Goal: Information Seeking & Learning: Find contact information

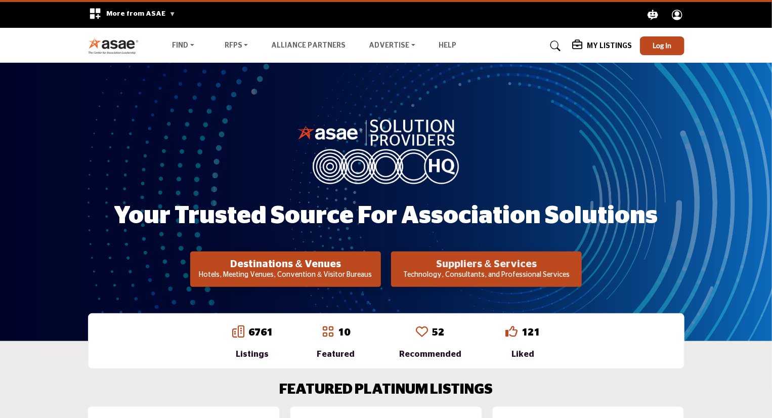
click at [378, 269] on h2 "Suppliers & Services" at bounding box center [285, 264] width 185 height 12
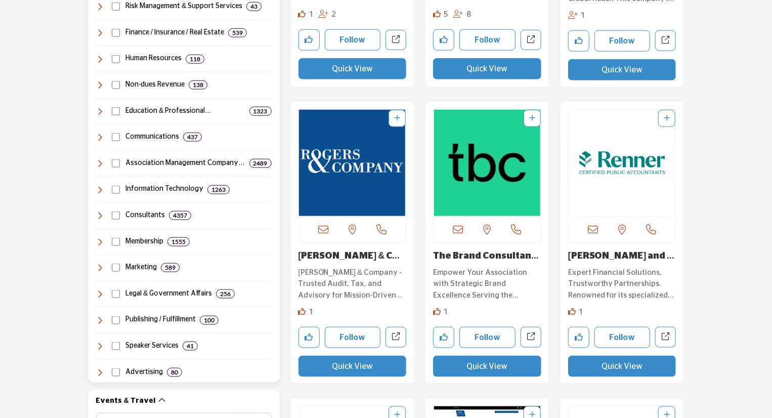
scroll to position [556, 0]
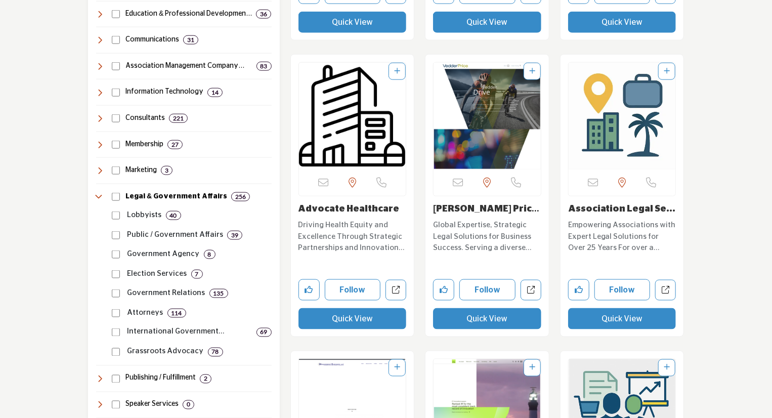
scroll to position [658, 0]
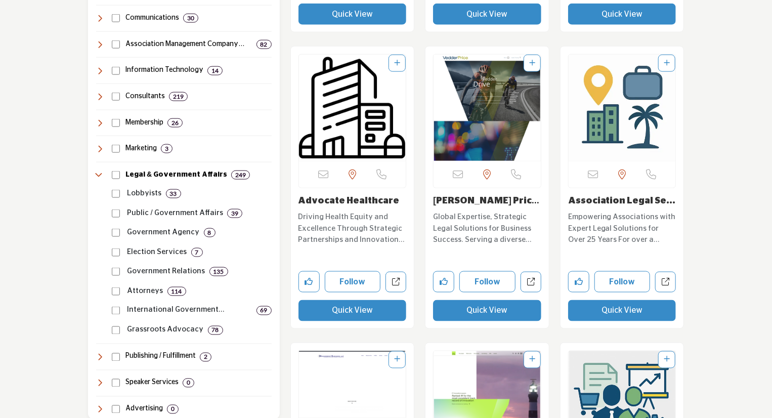
scroll to position [658, 0]
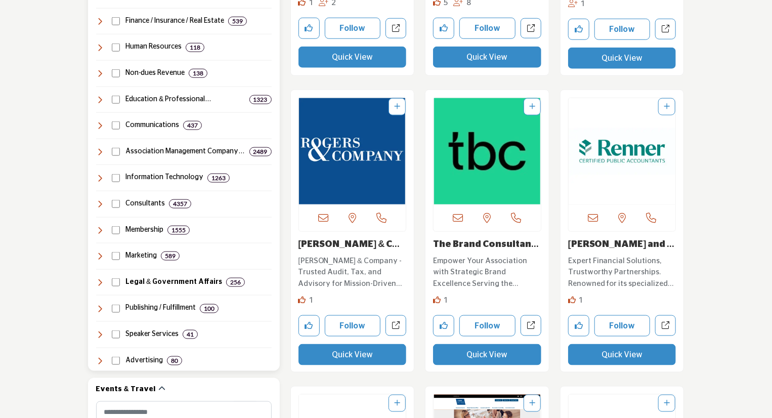
scroll to position [556, 0]
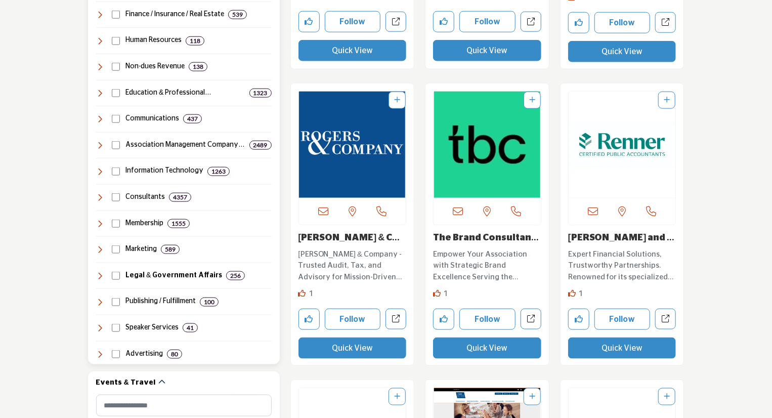
click at [101, 275] on icon at bounding box center [100, 276] width 8 height 8
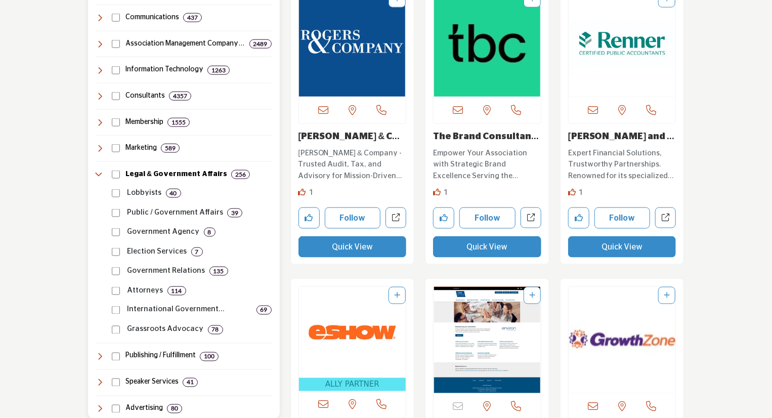
scroll to position [708, 0]
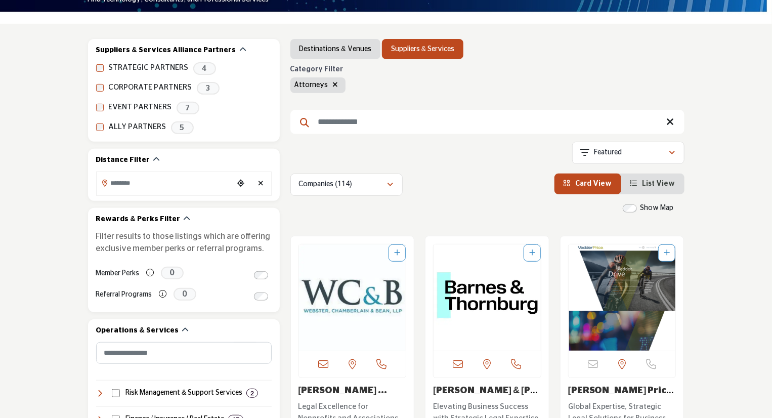
scroll to position [101, 0]
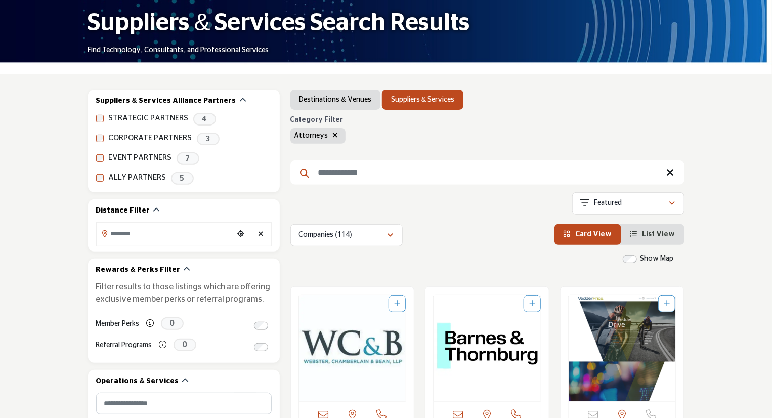
click at [657, 236] on span "List View" at bounding box center [658, 234] width 33 height 7
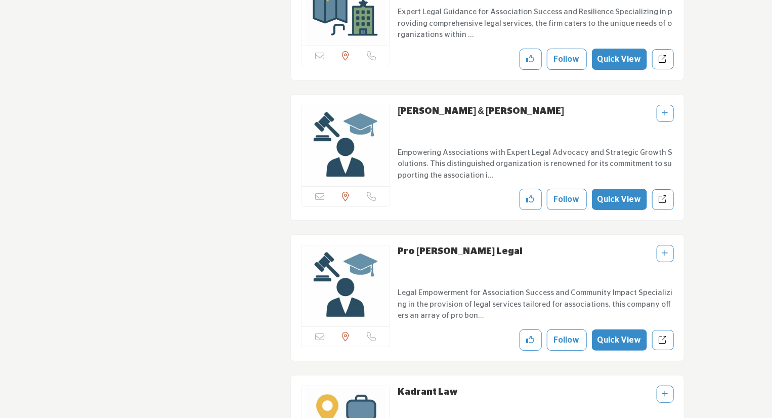
scroll to position [7637, 0]
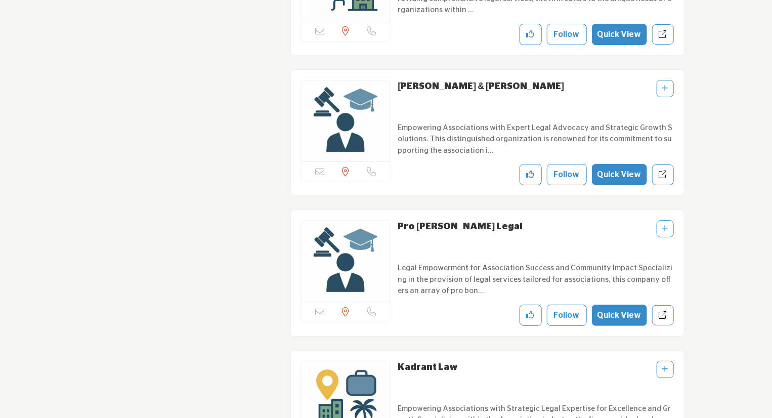
click at [450, 222] on link "Pro Bono Legal" at bounding box center [460, 226] width 125 height 9
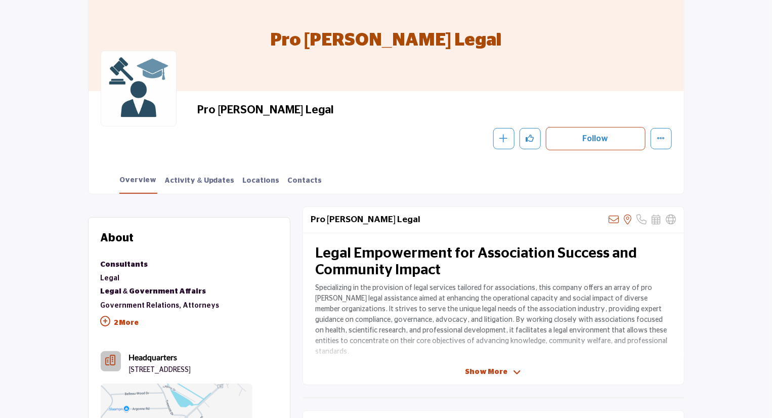
scroll to position [101, 0]
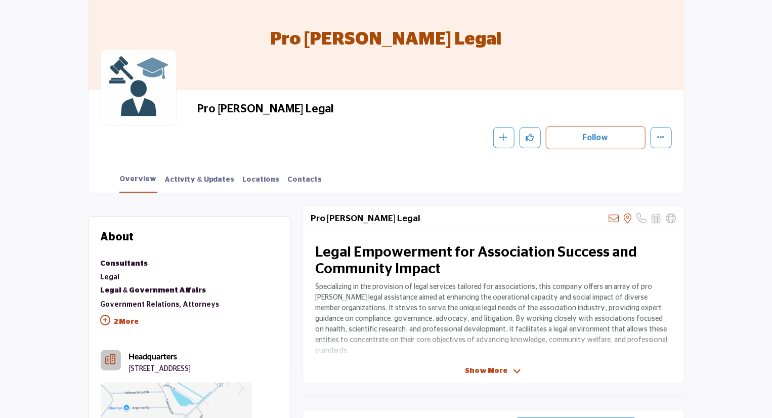
click at [513, 368] on icon at bounding box center [517, 371] width 8 height 9
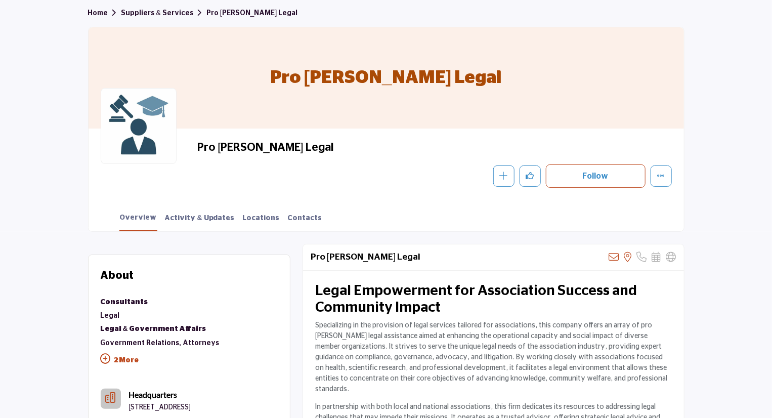
scroll to position [0, 0]
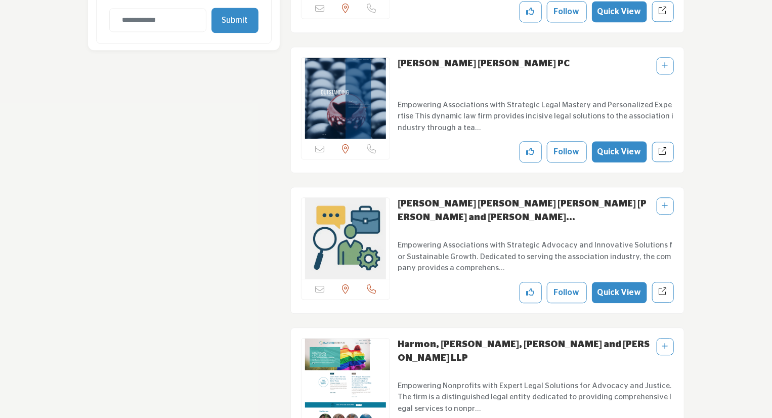
scroll to position [1205, 0]
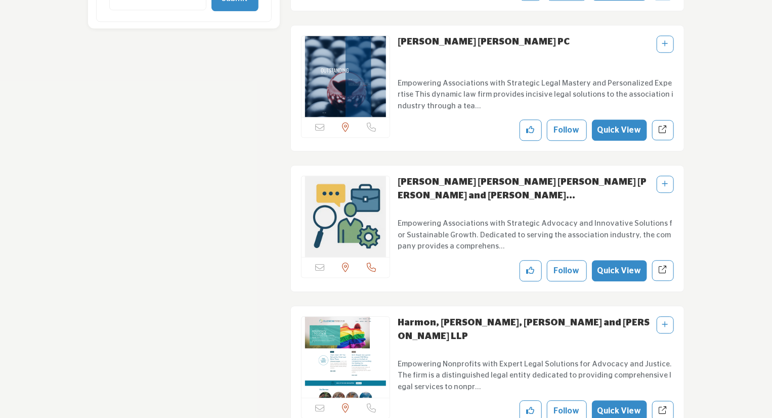
click at [512, 178] on link "[PERSON_NAME] [PERSON_NAME] [PERSON_NAME] [PERSON_NAME] and [PERSON_NAME]..." at bounding box center [522, 189] width 249 height 23
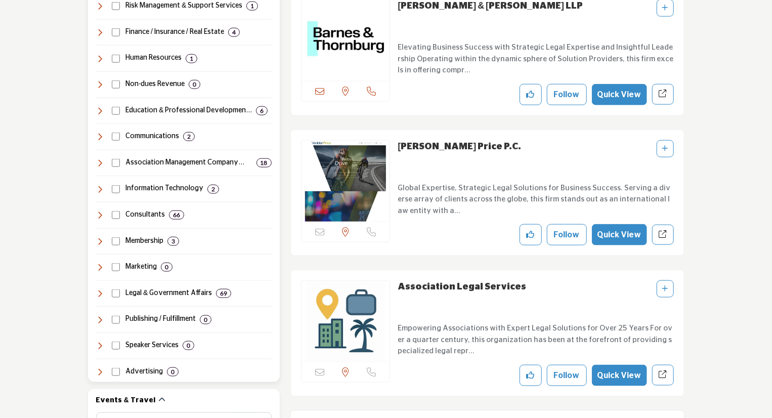
scroll to position [556, 0]
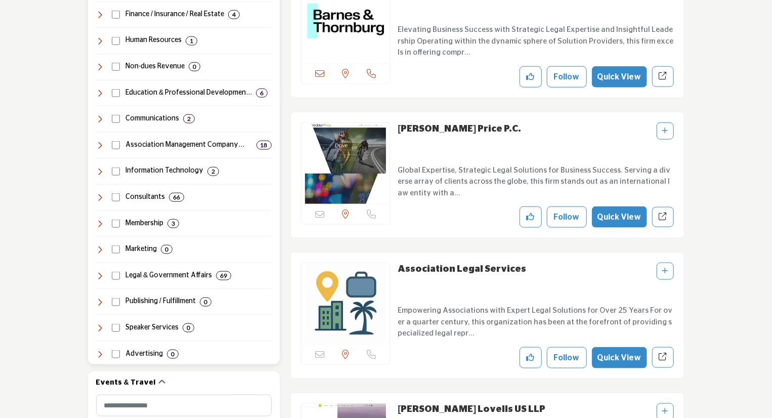
click at [101, 273] on icon at bounding box center [100, 276] width 8 height 8
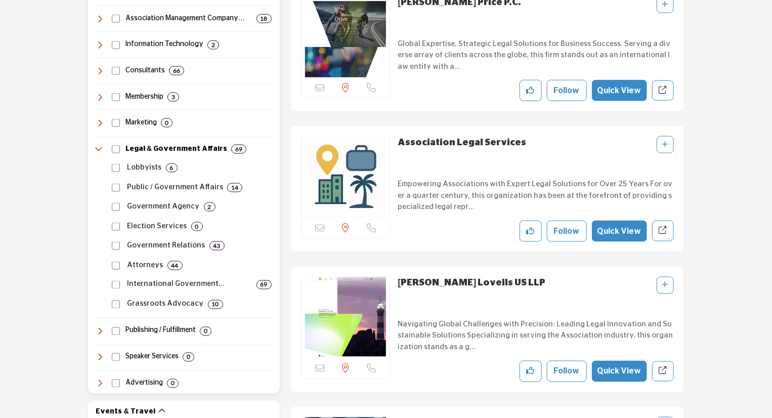
scroll to position [708, 0]
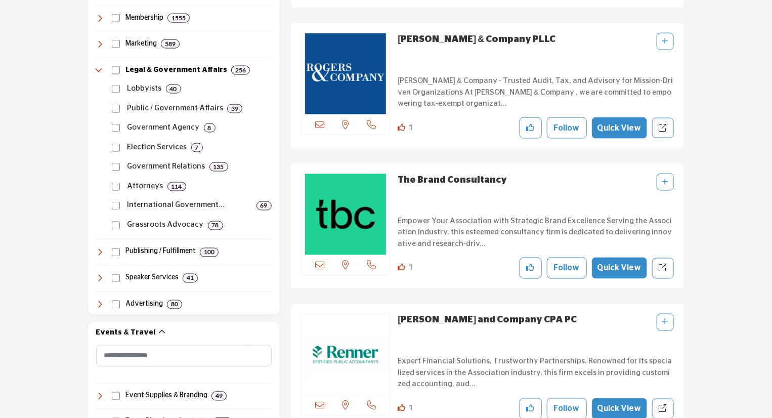
scroll to position [860, 0]
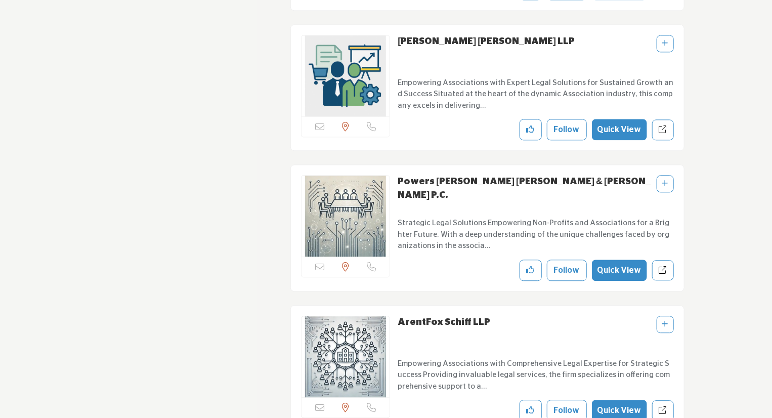
scroll to position [5007, 0]
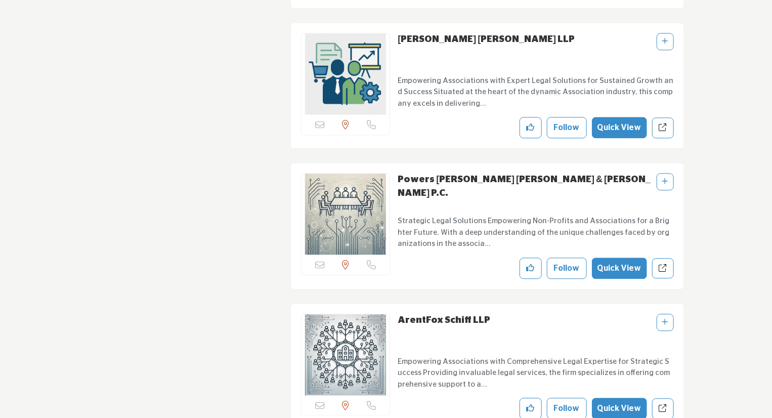
click at [452, 316] on link "ArentFox Schiff LLP" at bounding box center [444, 320] width 93 height 9
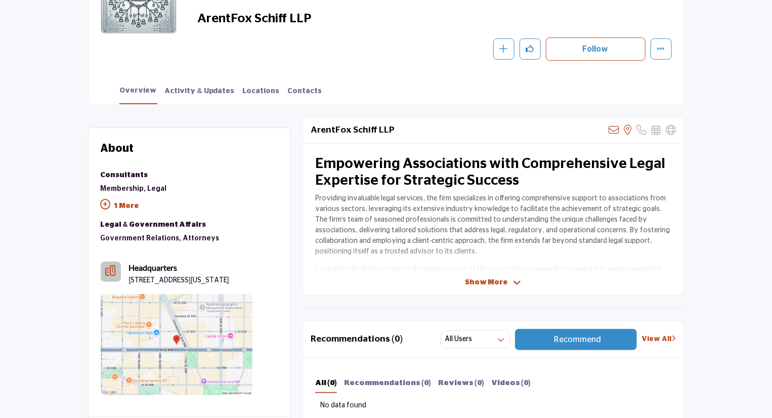
scroll to position [202, 0]
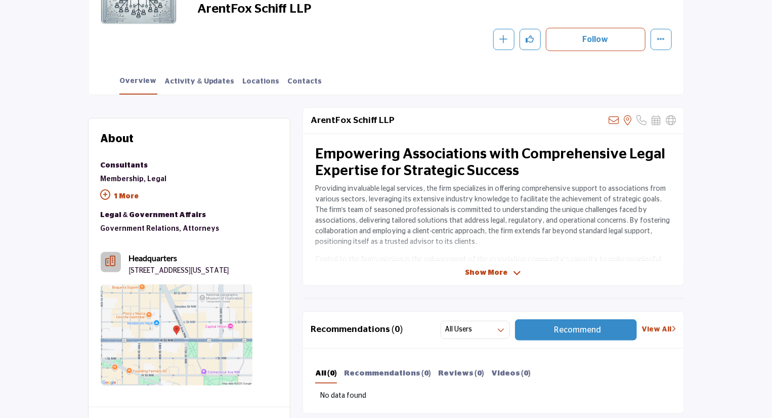
click at [510, 269] on span "Show More" at bounding box center [493, 273] width 56 height 11
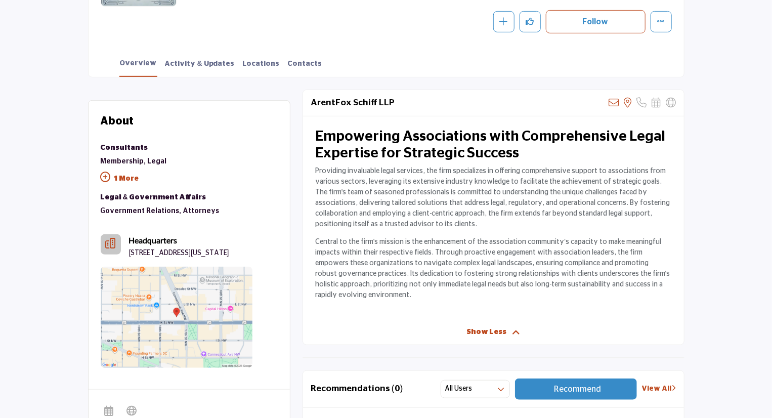
scroll to position [303, 0]
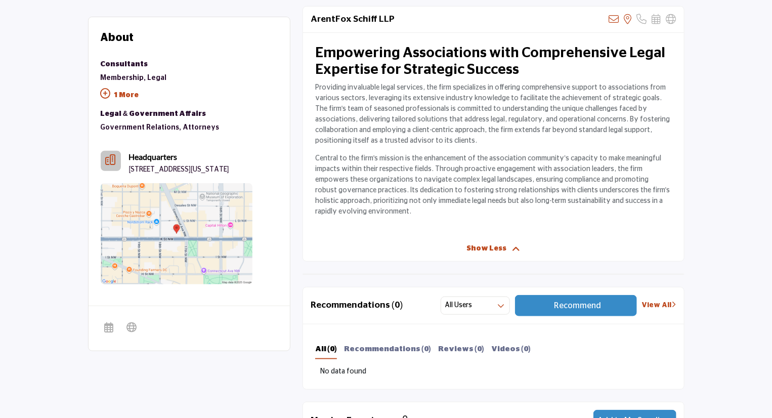
click at [658, 300] on link "View All" at bounding box center [659, 305] width 34 height 11
